Goal: Use online tool/utility: Utilize a website feature to perform a specific function

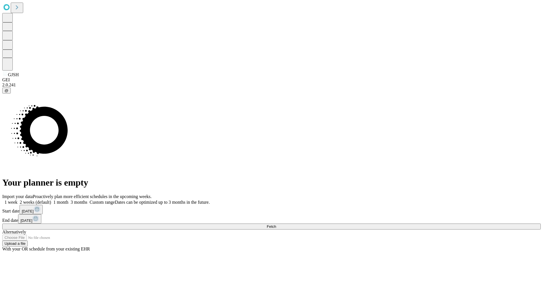
click at [276, 224] on span "Fetch" at bounding box center [271, 226] width 9 height 4
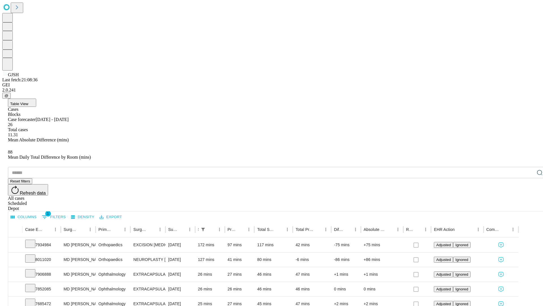
click at [28, 102] on span "Table View" at bounding box center [19, 104] width 18 height 4
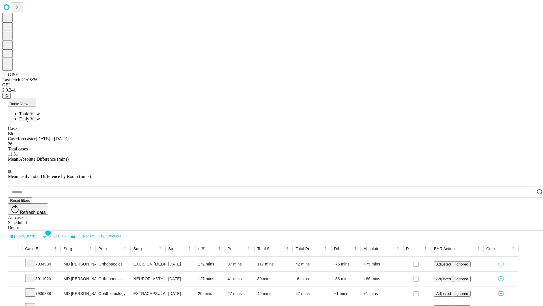
click at [40, 116] on span "Daily View" at bounding box center [29, 118] width 21 height 5
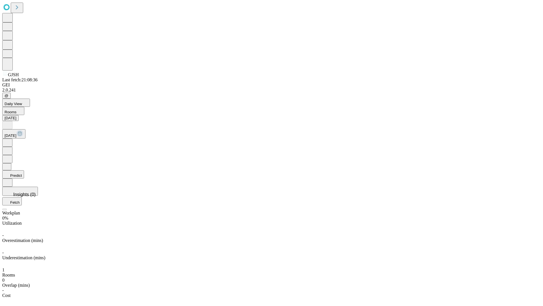
click at [24, 170] on button "Predict" at bounding box center [13, 174] width 22 height 8
